Goal: Task Accomplishment & Management: Use online tool/utility

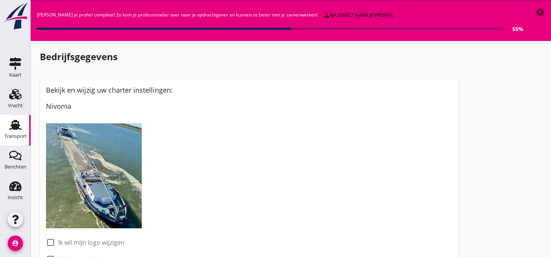
click at [17, 126] on use at bounding box center [15, 125] width 12 height 10
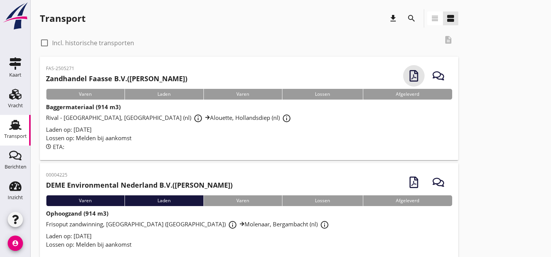
click at [413, 78] on use "button" at bounding box center [413, 76] width 9 height 12
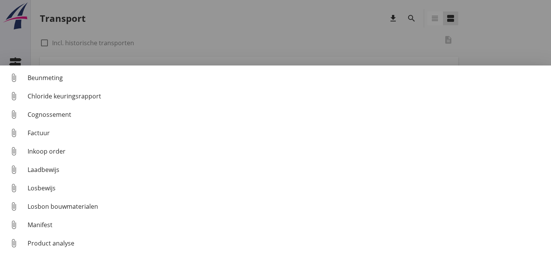
click at [375, 26] on div at bounding box center [275, 128] width 551 height 257
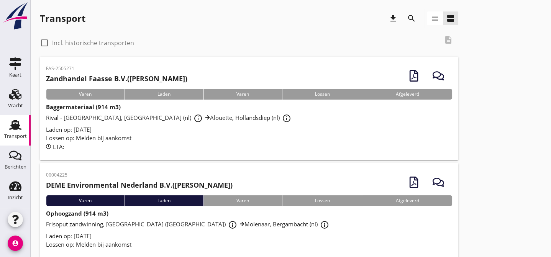
click at [358, 117] on div "Rival - [GEOGRAPHIC_DATA], [GEOGRAPHIC_DATA] (nl) info_outline Alouette, Hollan…" at bounding box center [249, 119] width 406 height 14
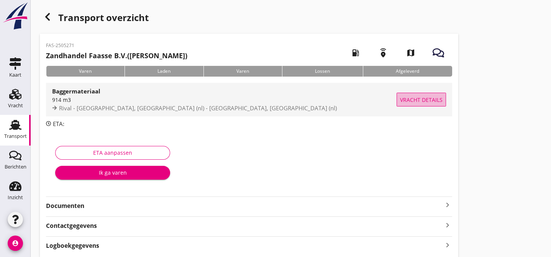
click at [423, 100] on span "Vracht details" at bounding box center [421, 100] width 43 height 8
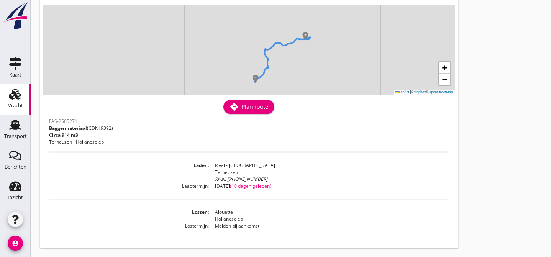
scroll to position [56, 0]
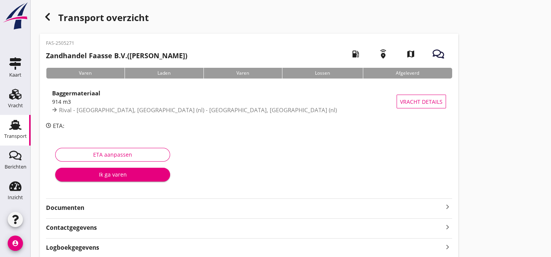
click at [104, 210] on strong "Documenten" at bounding box center [244, 208] width 397 height 9
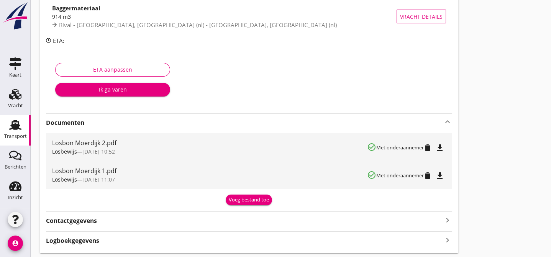
scroll to position [93, 0]
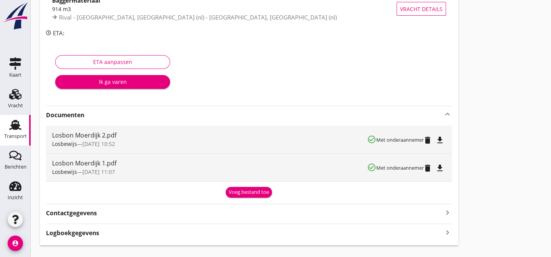
click at [256, 192] on div "Voeg bestand toe" at bounding box center [249, 193] width 40 height 8
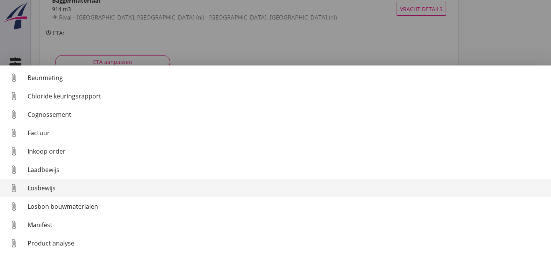
click at [70, 189] on div "Losbewijs" at bounding box center [287, 188] width 518 height 9
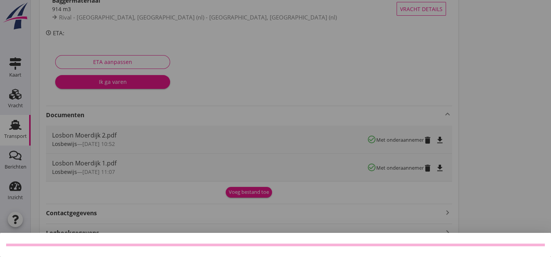
click at [245, 192] on div at bounding box center [275, 128] width 551 height 257
